Goal: Complete application form

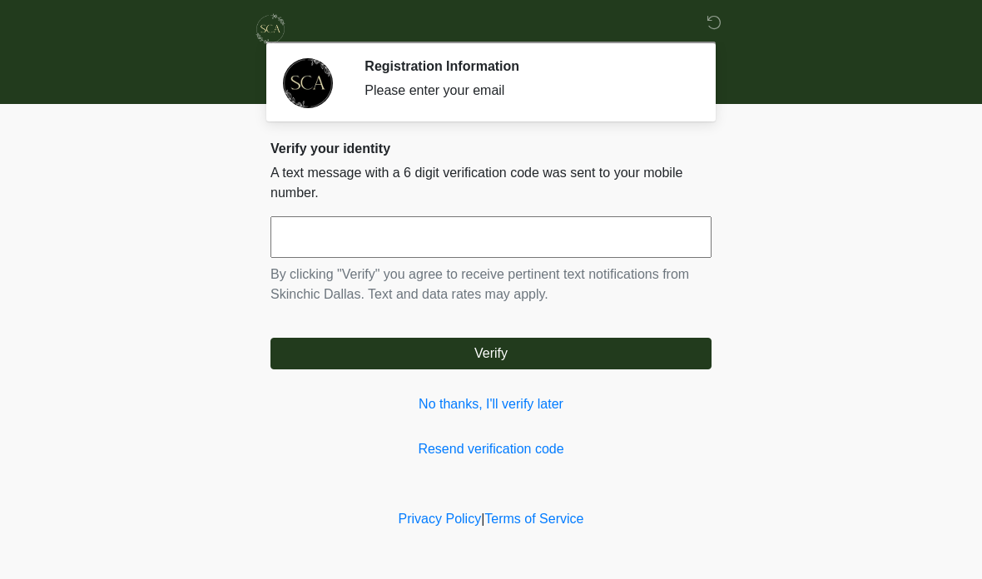
click at [464, 238] on input "text" at bounding box center [491, 237] width 441 height 42
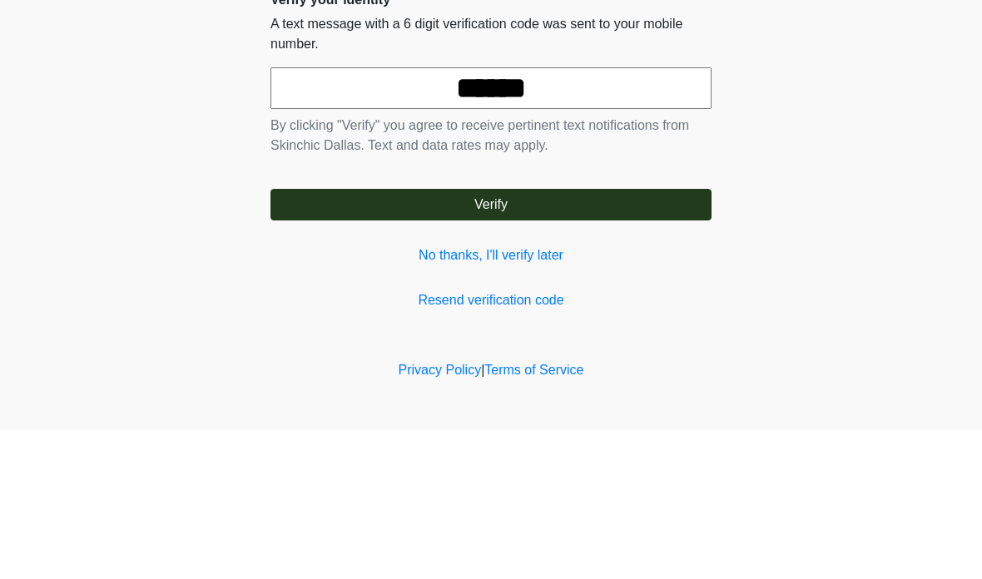
type input "******"
click at [903, 114] on body "‎ ‎ Registration Information Please enter your email Please connect to Wi-Fi no…" at bounding box center [491, 289] width 982 height 579
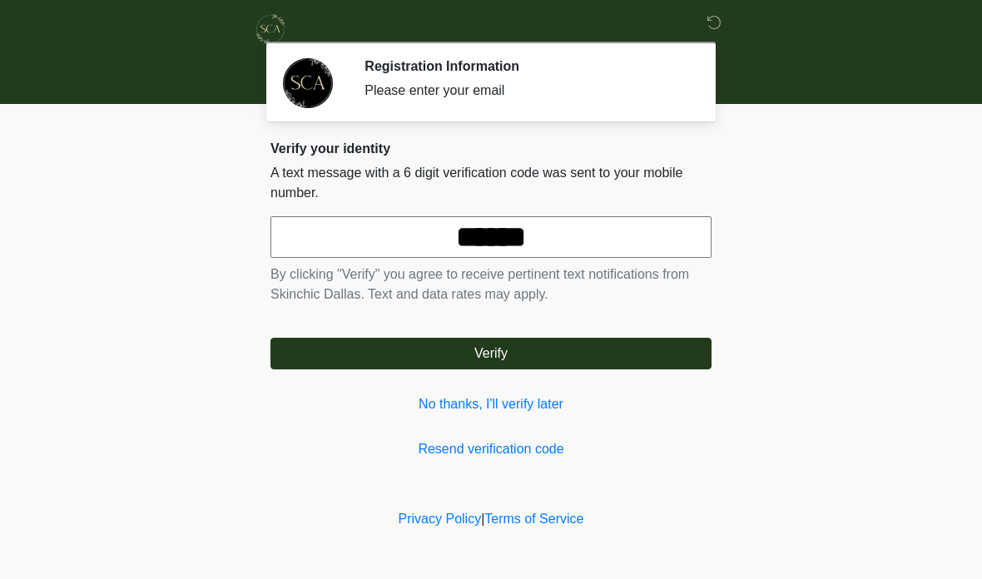
click at [638, 352] on button "Verify" at bounding box center [491, 354] width 441 height 32
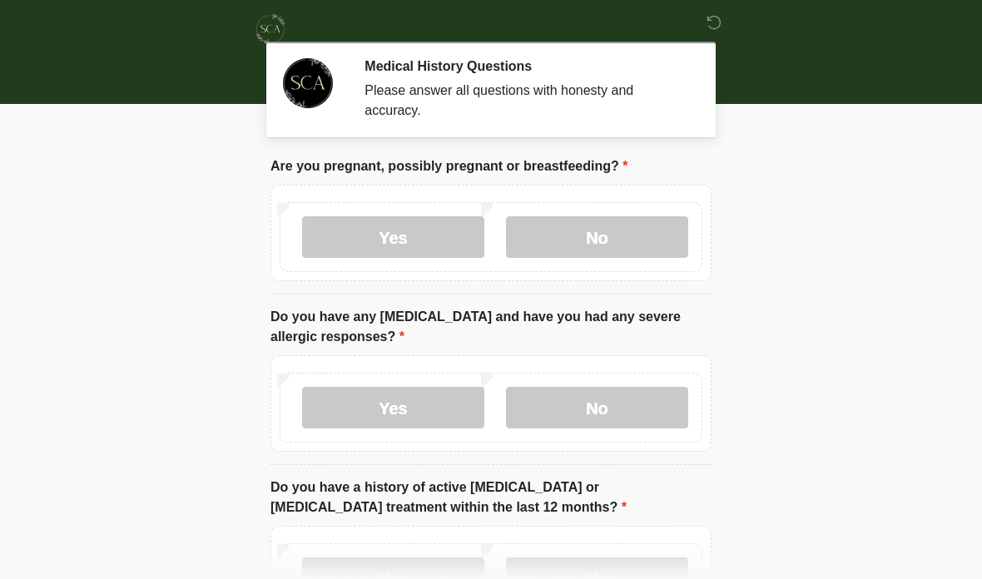
click at [628, 236] on label "No" at bounding box center [597, 237] width 182 height 42
click at [644, 410] on label "No" at bounding box center [597, 408] width 182 height 42
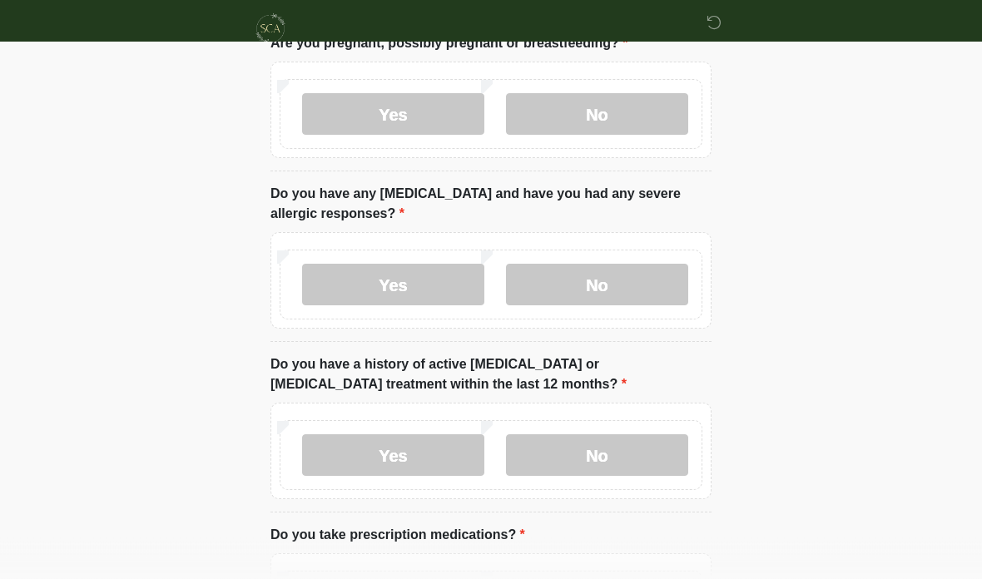
scroll to position [123, 0]
click at [639, 445] on label "No" at bounding box center [597, 456] width 182 height 42
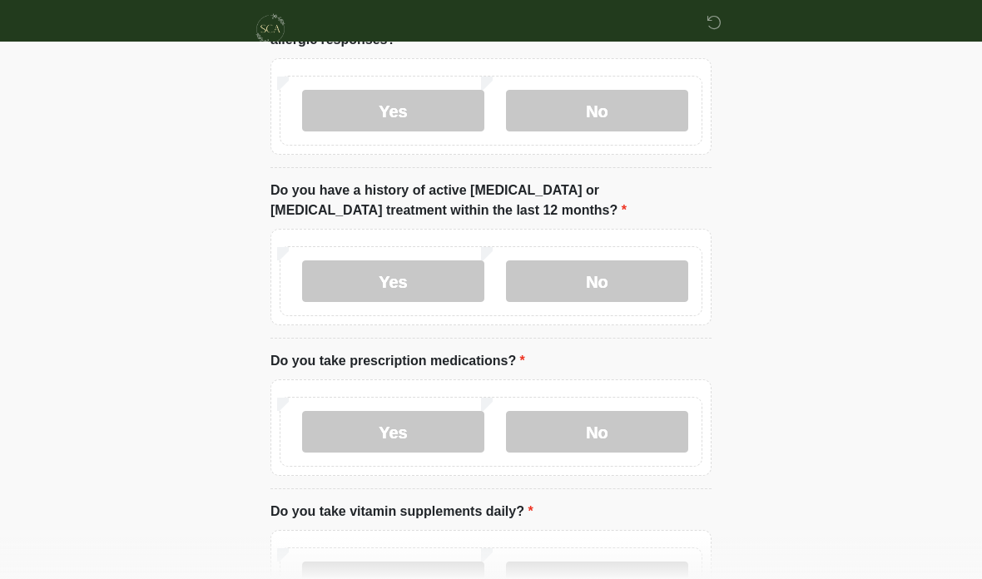
scroll to position [298, 0]
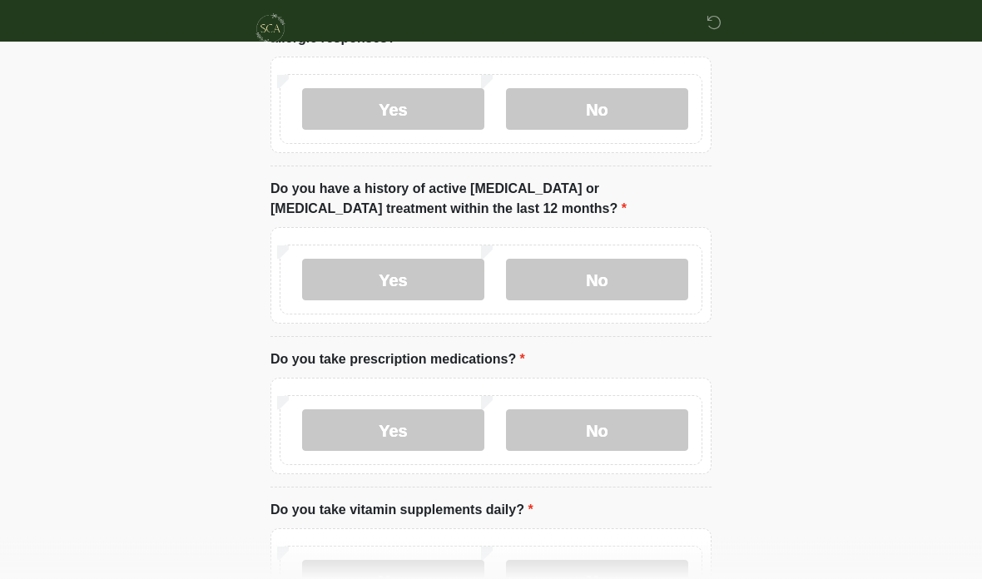
click at [654, 419] on label "No" at bounding box center [597, 431] width 182 height 42
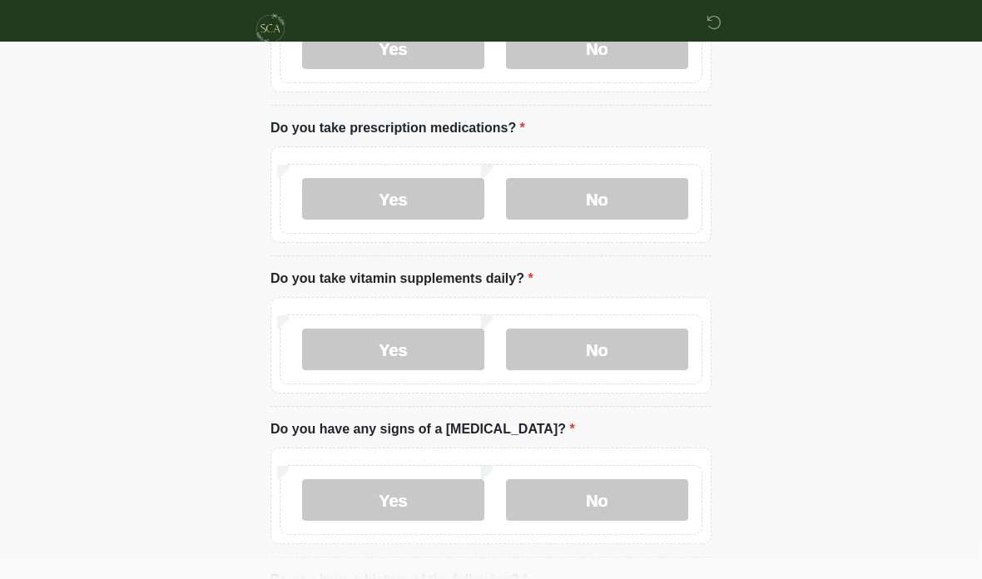
scroll to position [535, 0]
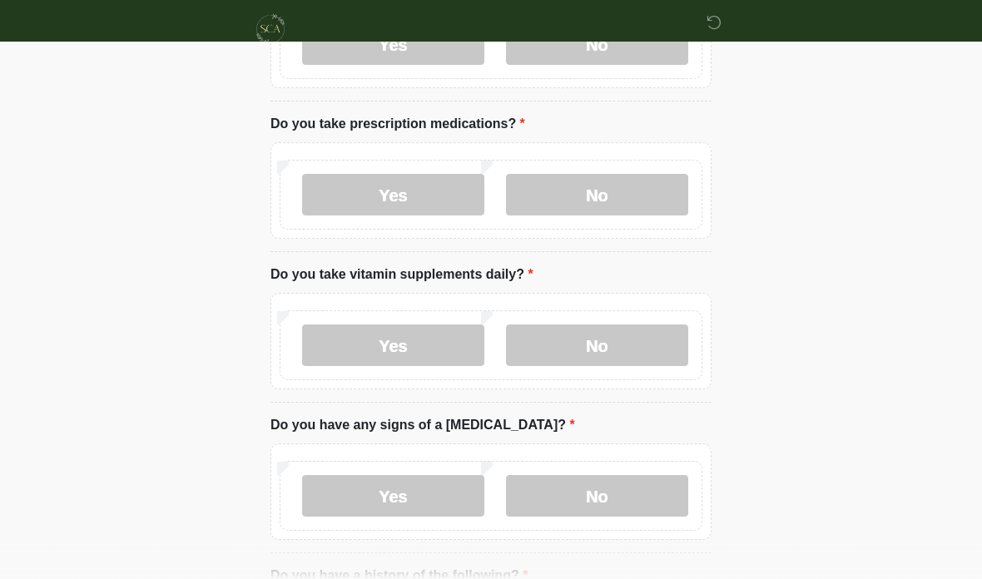
click at [441, 350] on label "Yes" at bounding box center [393, 346] width 182 height 42
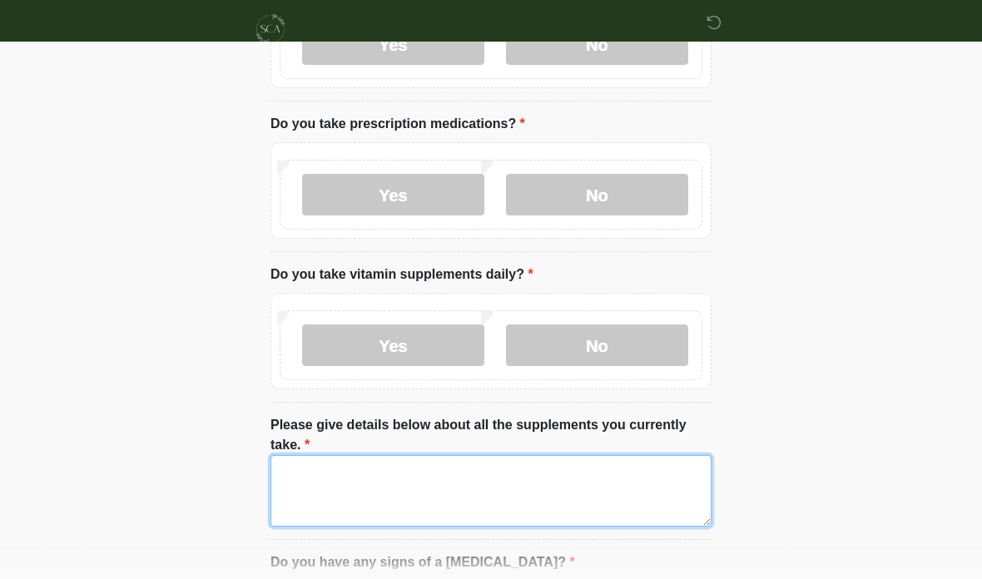
click at [386, 500] on textarea "Please give details below about all the supplements you currently take." at bounding box center [491, 491] width 441 height 72
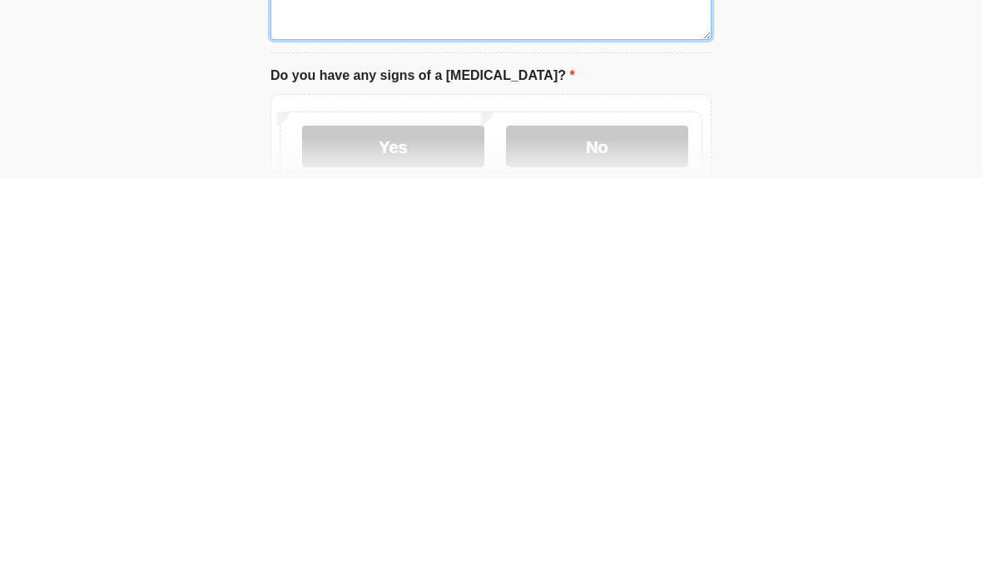
scroll to position [622, 0]
type textarea "**********"
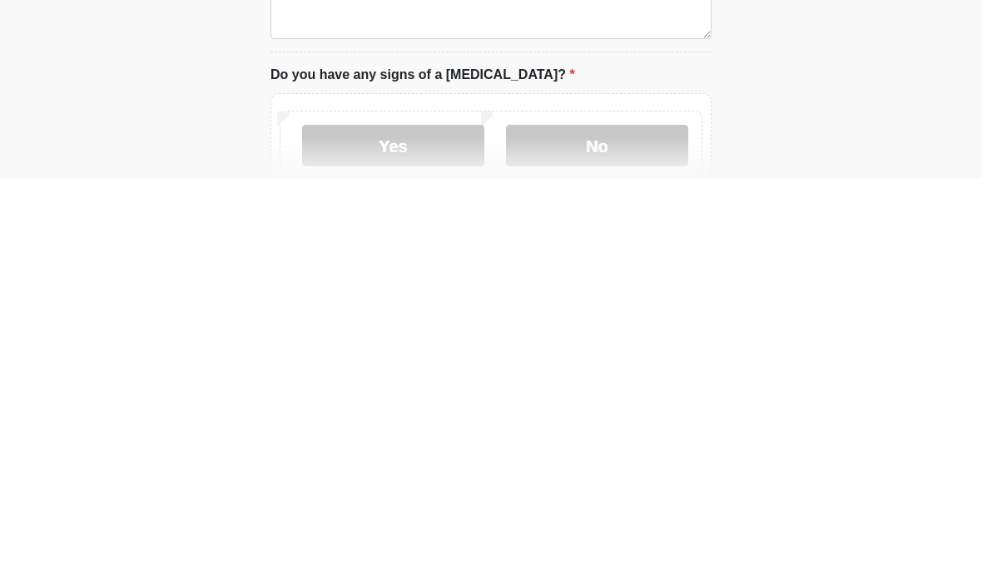
click at [645, 525] on label "No" at bounding box center [597, 546] width 182 height 42
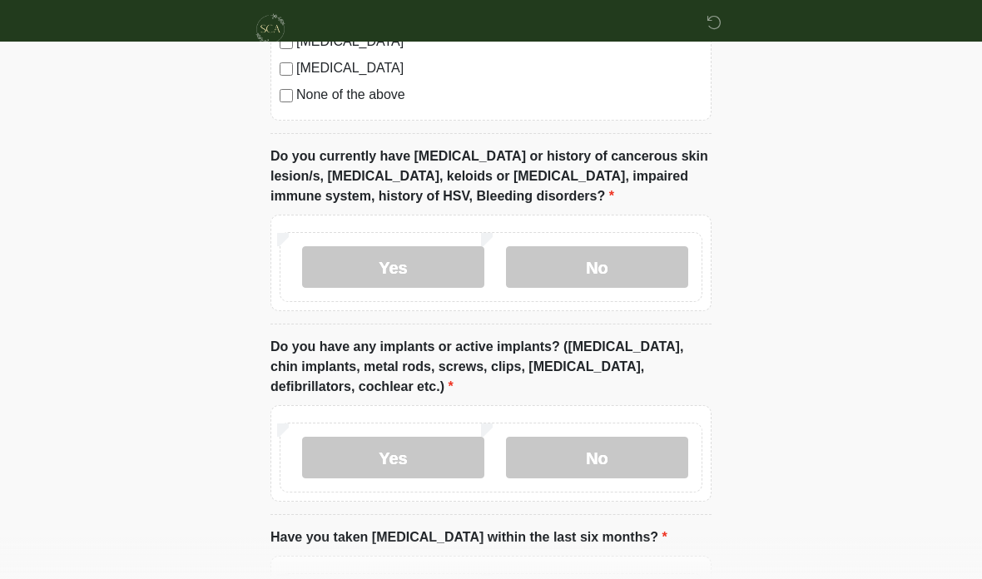
scroll to position [1507, 0]
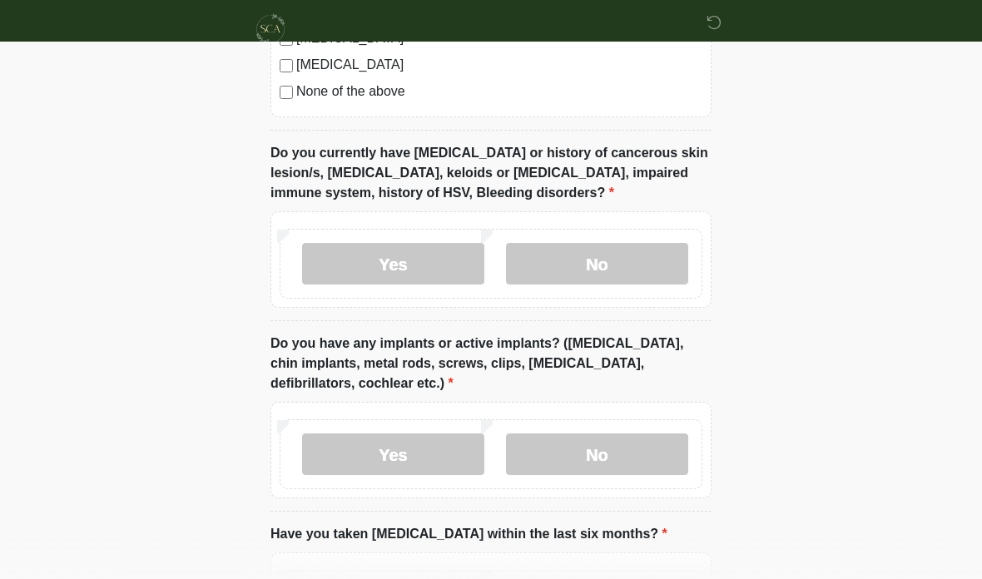
click at [660, 271] on label "No" at bounding box center [597, 264] width 182 height 42
click at [425, 455] on label "Yes" at bounding box center [393, 455] width 182 height 42
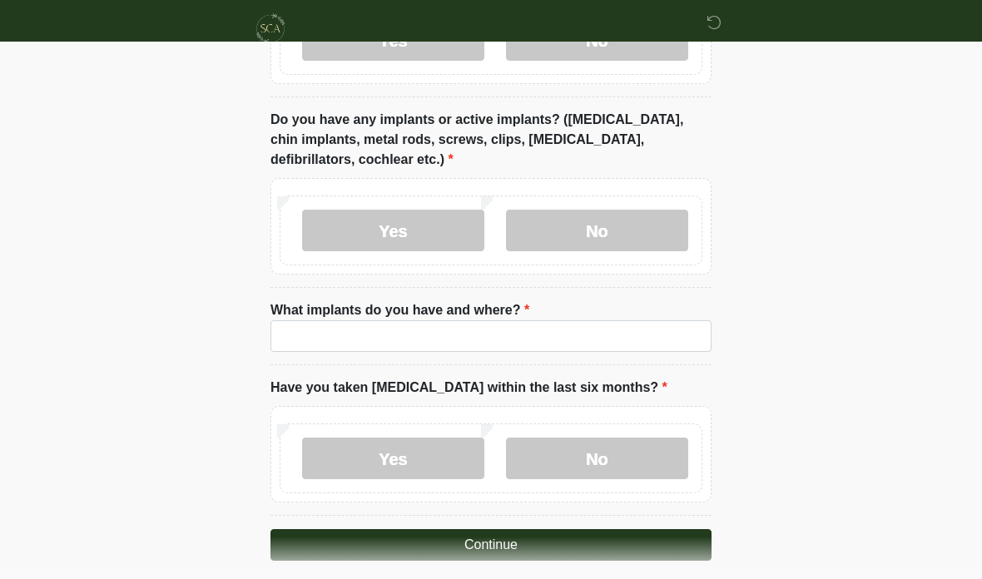
scroll to position [1731, 0]
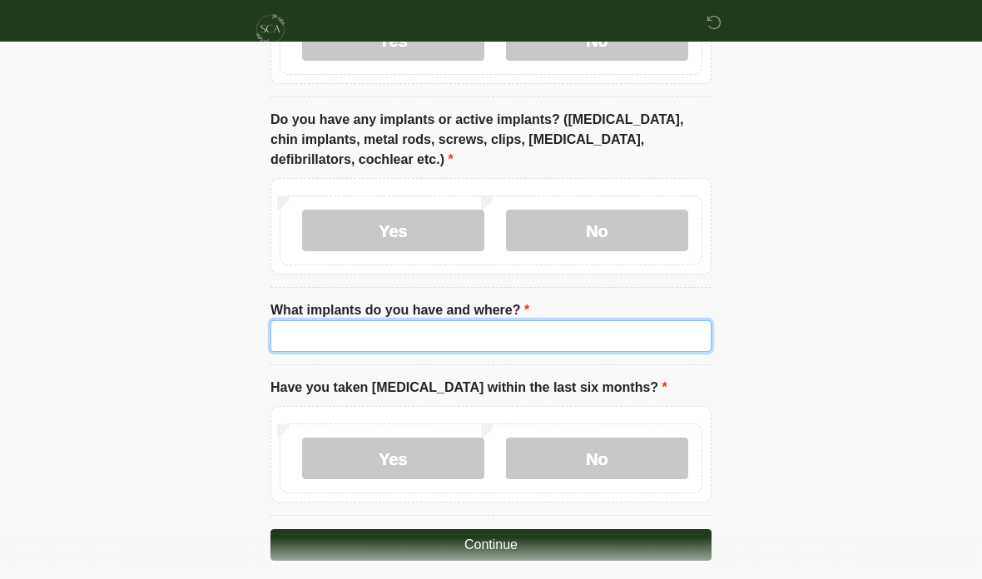
click at [489, 331] on input "What implants do you have and where?" at bounding box center [491, 337] width 441 height 32
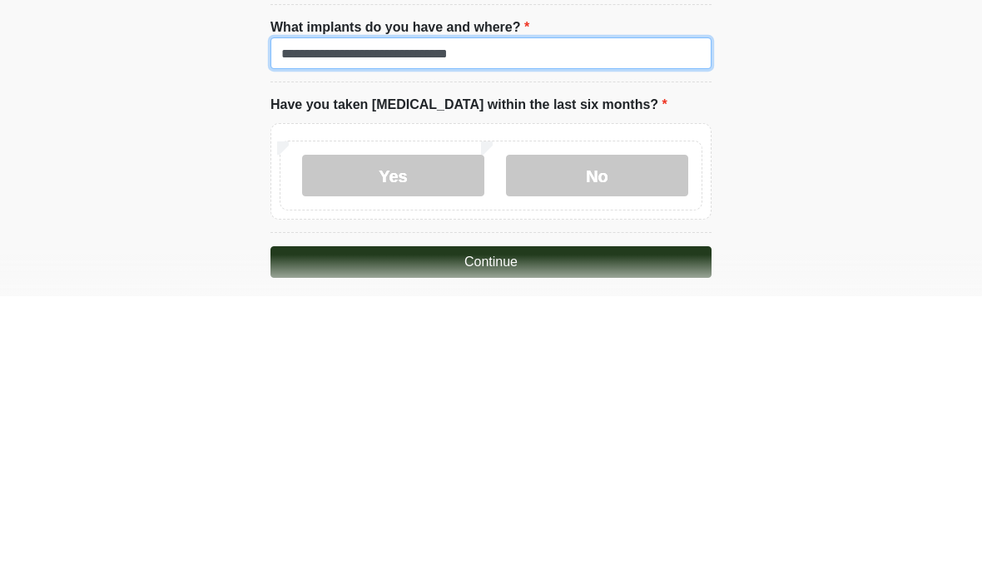
type input "**********"
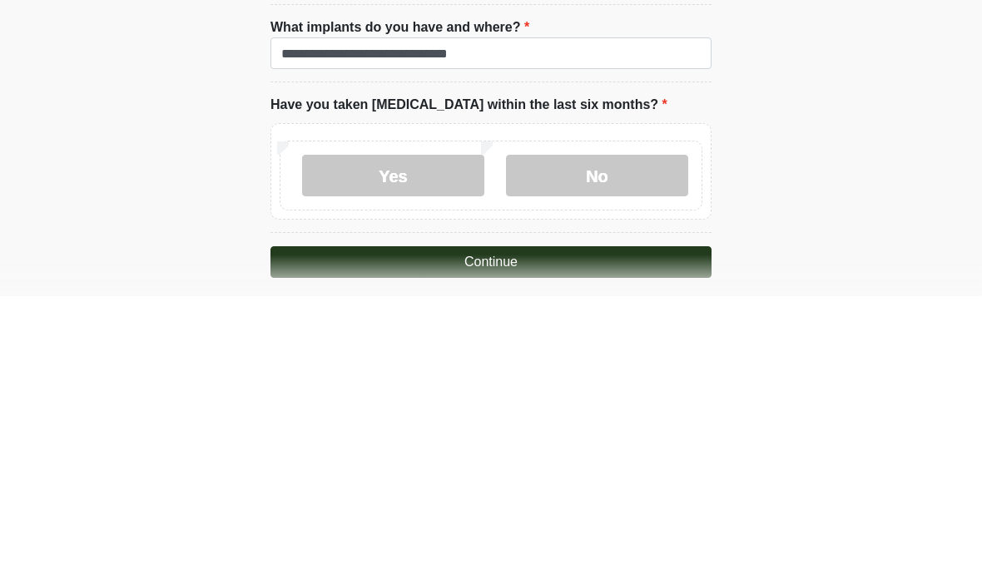
click at [648, 438] on label "No" at bounding box center [597, 459] width 182 height 42
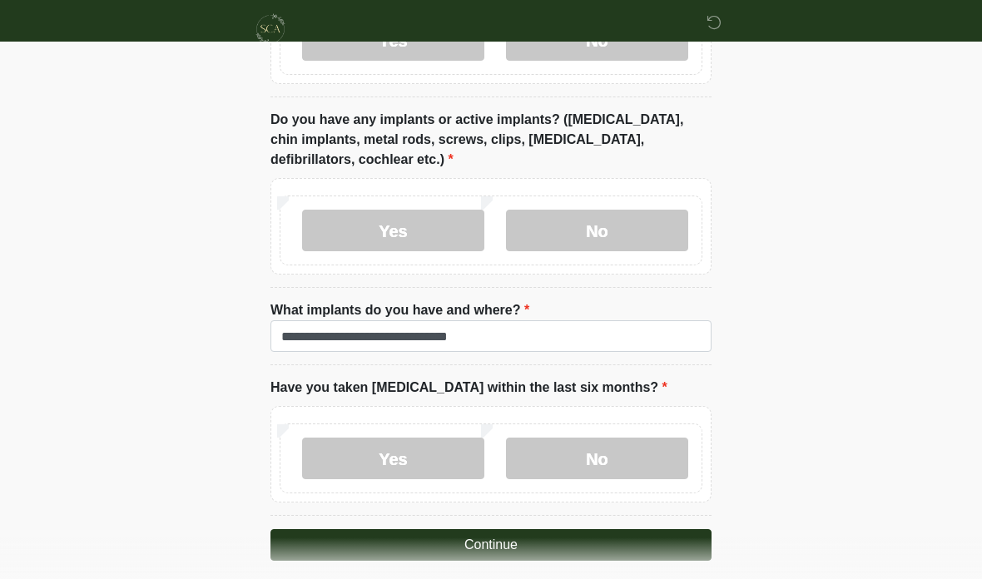
scroll to position [1798, 0]
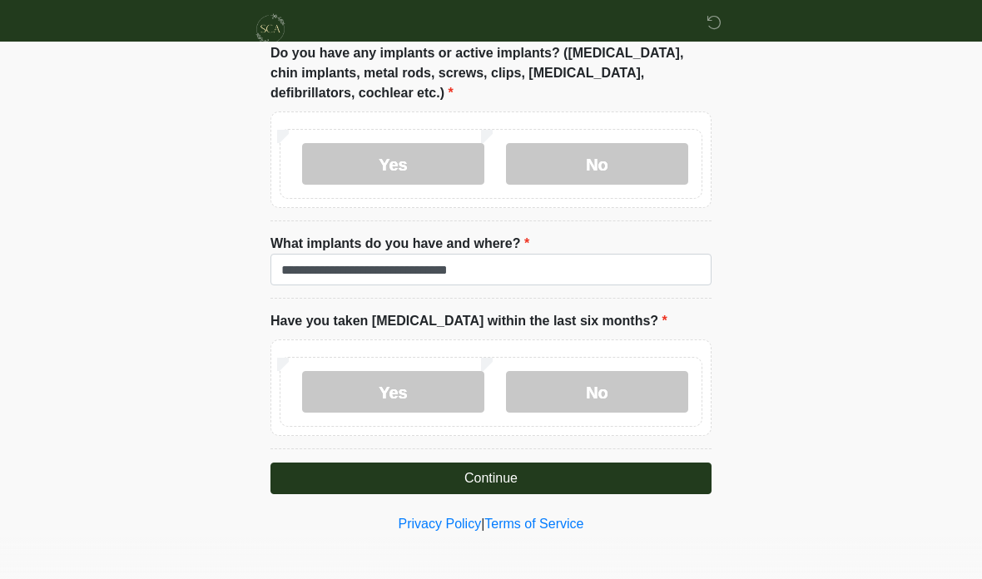
click at [624, 466] on button "Continue" at bounding box center [491, 479] width 441 height 32
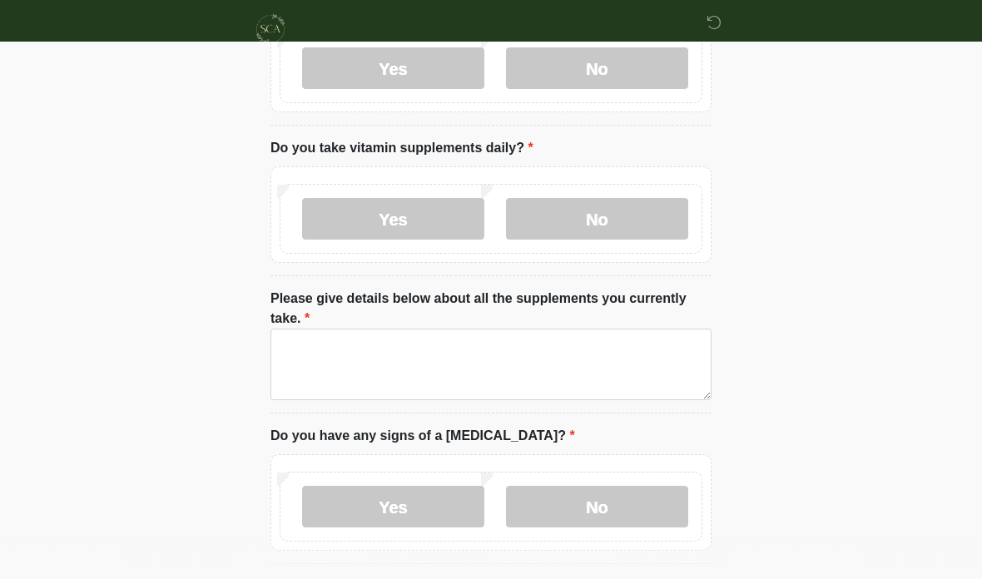
scroll to position [0, 0]
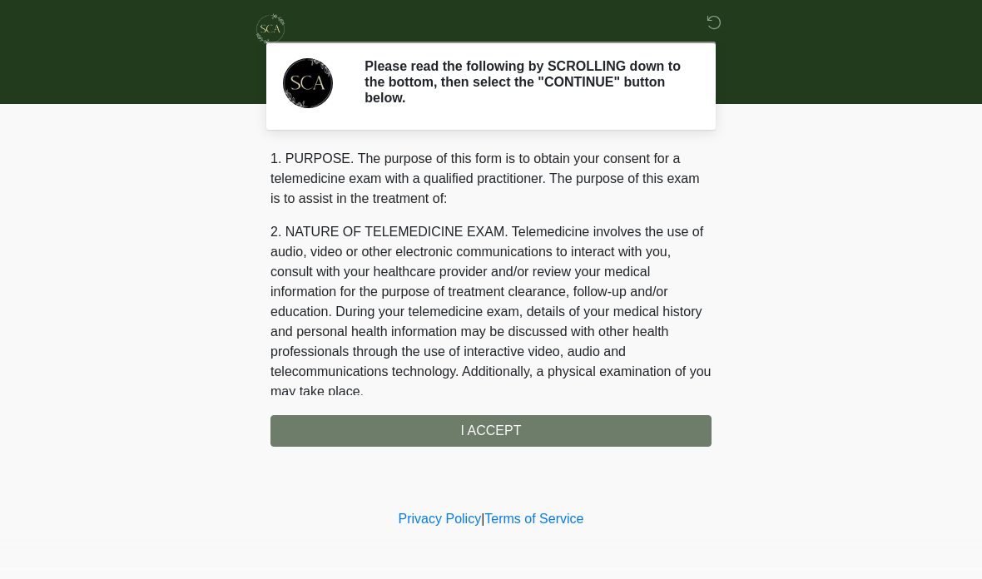
click at [627, 416] on div "1. PURPOSE. The purpose of this form is to obtain your consent for a telemedici…" at bounding box center [491, 298] width 441 height 298
click at [586, 435] on div "1. PURPOSE. The purpose of this form is to obtain your consent for a telemedici…" at bounding box center [491, 298] width 441 height 298
click at [590, 430] on div "1. PURPOSE. The purpose of this form is to obtain your consent for a telemedici…" at bounding box center [491, 298] width 441 height 298
click at [540, 427] on div "1. PURPOSE. The purpose of this form is to obtain your consent for a telemedici…" at bounding box center [491, 298] width 441 height 298
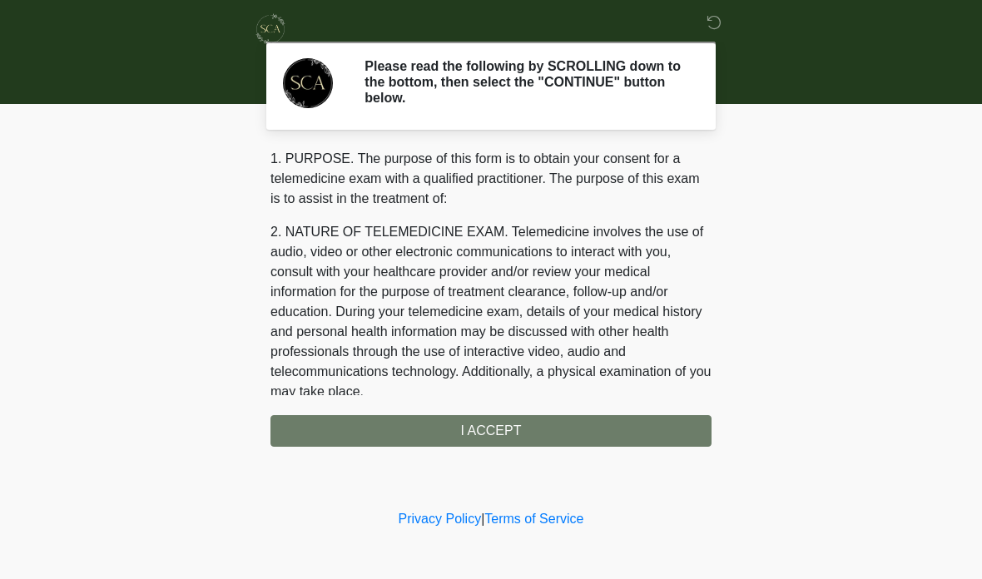
click at [540, 426] on div "1. PURPOSE. The purpose of this form is to obtain your consent for a telemedici…" at bounding box center [491, 298] width 441 height 298
click at [542, 437] on div "1. PURPOSE. The purpose of this form is to obtain your consent for a telemedici…" at bounding box center [491, 298] width 441 height 298
click at [556, 430] on div "1. PURPOSE. The purpose of this form is to obtain your consent for a telemedici…" at bounding box center [491, 298] width 441 height 298
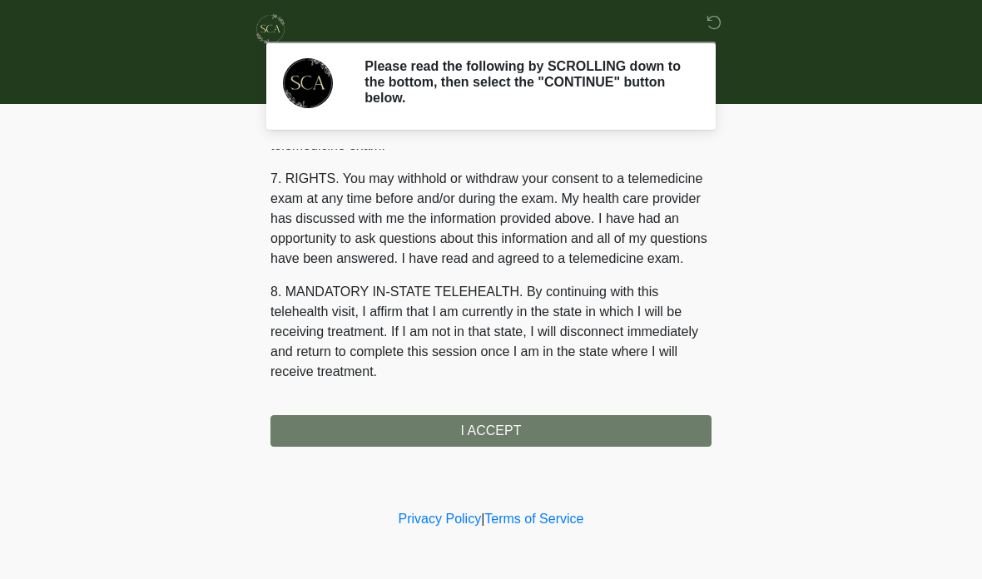
scroll to position [719, 0]
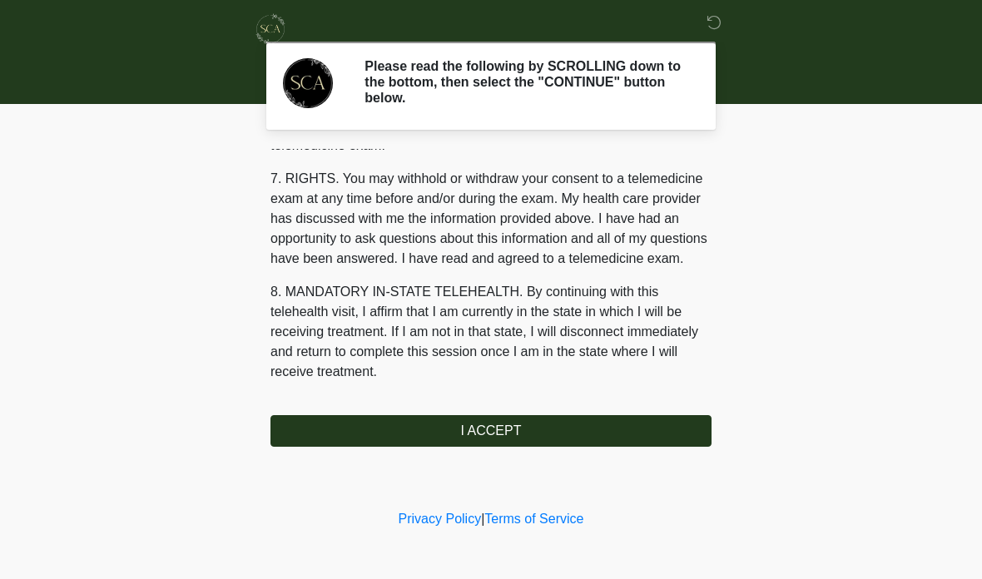
click at [617, 428] on button "I ACCEPT" at bounding box center [491, 431] width 441 height 32
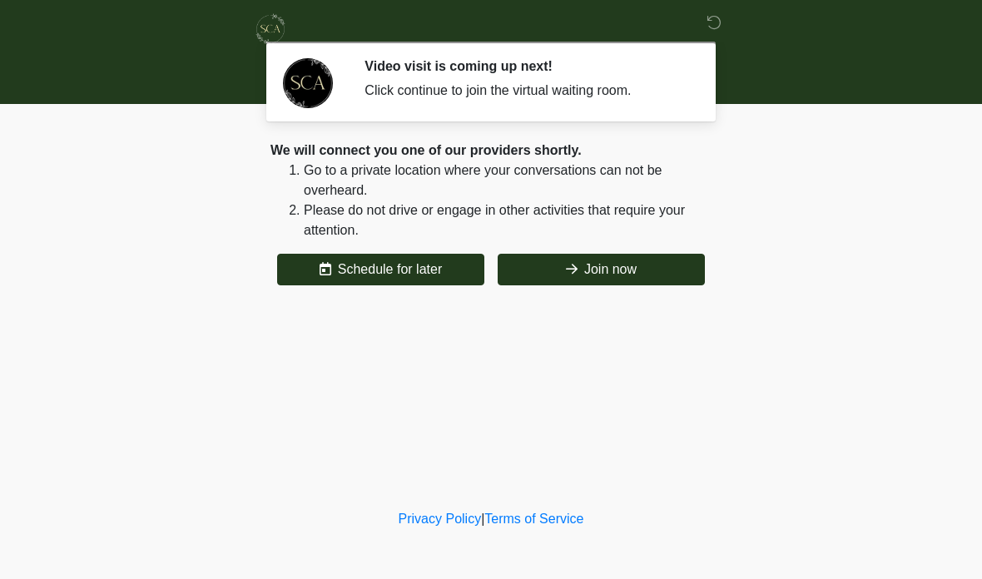
click at [681, 262] on button "Join now" at bounding box center [601, 270] width 207 height 32
